Goal: Use online tool/utility: Utilize a website feature to perform a specific function

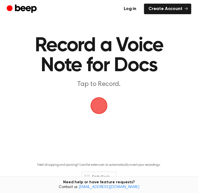
click at [102, 107] on span "button" at bounding box center [99, 106] width 20 height 20
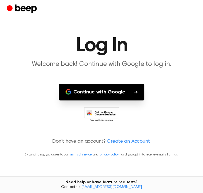
click at [113, 95] on button "Continue with Google" at bounding box center [101, 92] width 85 height 16
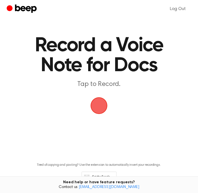
click at [102, 108] on span "button" at bounding box center [99, 106] width 22 height 22
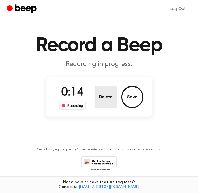
click at [104, 98] on button "Delete" at bounding box center [106, 97] width 22 height 22
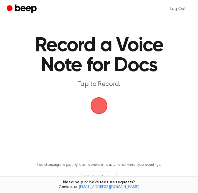
click at [95, 107] on span "button" at bounding box center [99, 106] width 22 height 22
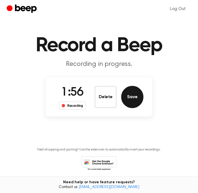
click at [131, 96] on button "Save" at bounding box center [132, 97] width 22 height 22
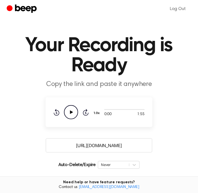
click at [73, 111] on icon "Play Audio" at bounding box center [71, 112] width 14 height 14
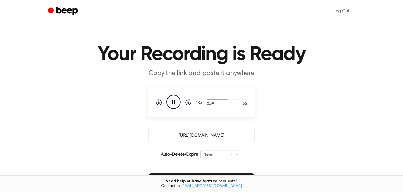
drag, startPoint x: 364, startPoint y: 0, endPoint x: 278, endPoint y: 126, distance: 153.2
click at [278, 126] on main "Your Recording is Ready Copy the link and paste it anywhere 0:59 1:55 Your brow…" at bounding box center [201, 135] width 403 height 271
